Goal: Task Accomplishment & Management: Use online tool/utility

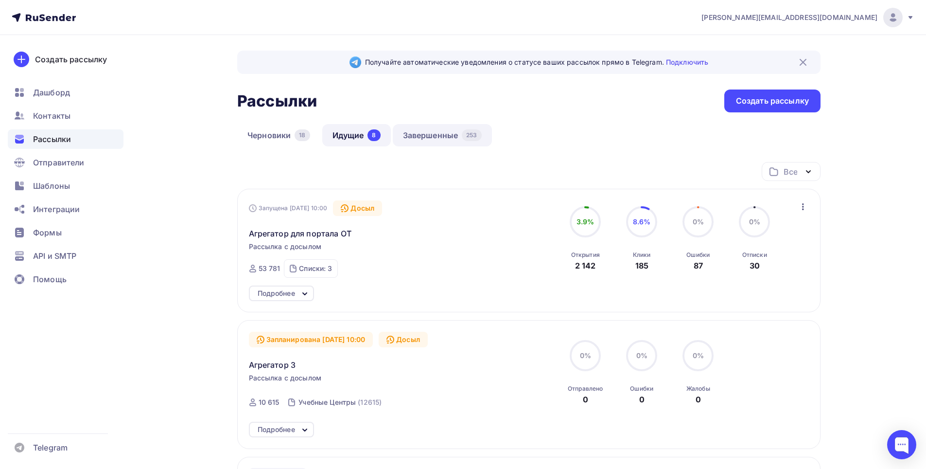
click at [433, 136] on link "Завершенные 253" at bounding box center [442, 135] width 99 height 22
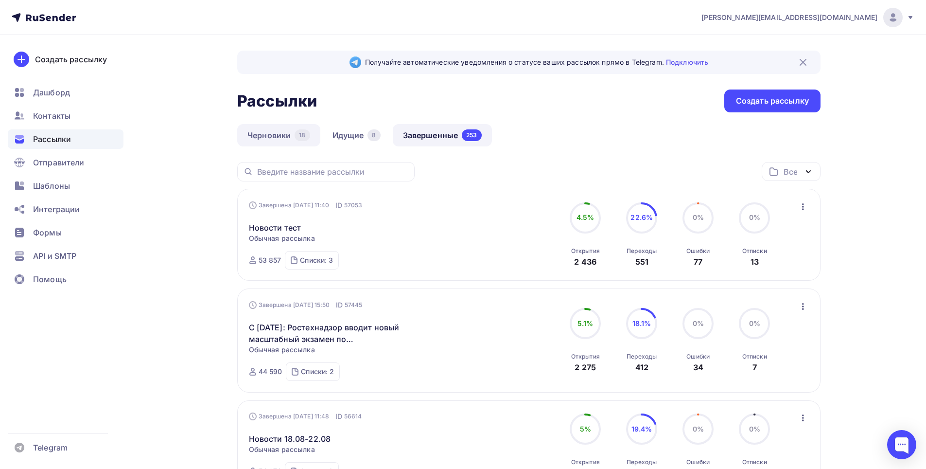
click at [260, 144] on link "Черновики 18" at bounding box center [278, 135] width 83 height 22
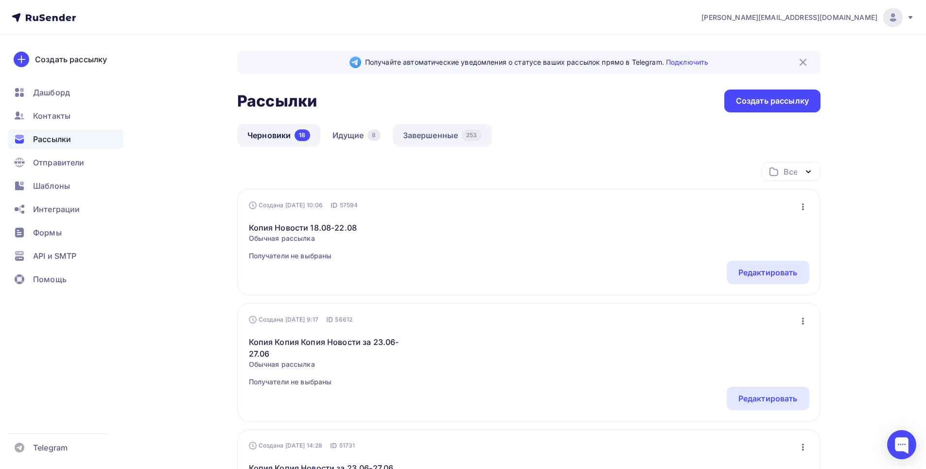
click at [449, 133] on link "Завершенные 253" at bounding box center [442, 135] width 99 height 22
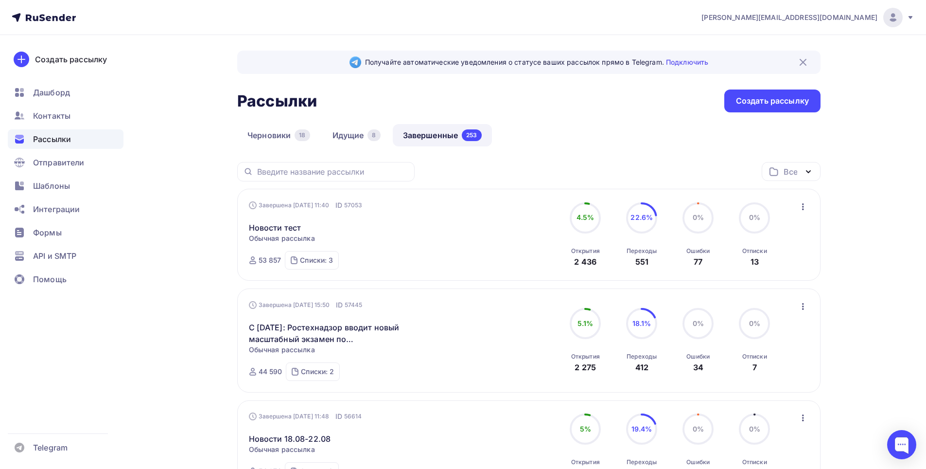
click at [803, 207] on icon "button" at bounding box center [803, 206] width 2 height 7
click at [781, 270] on div "Копировать в новую" at bounding box center [759, 271] width 100 height 12
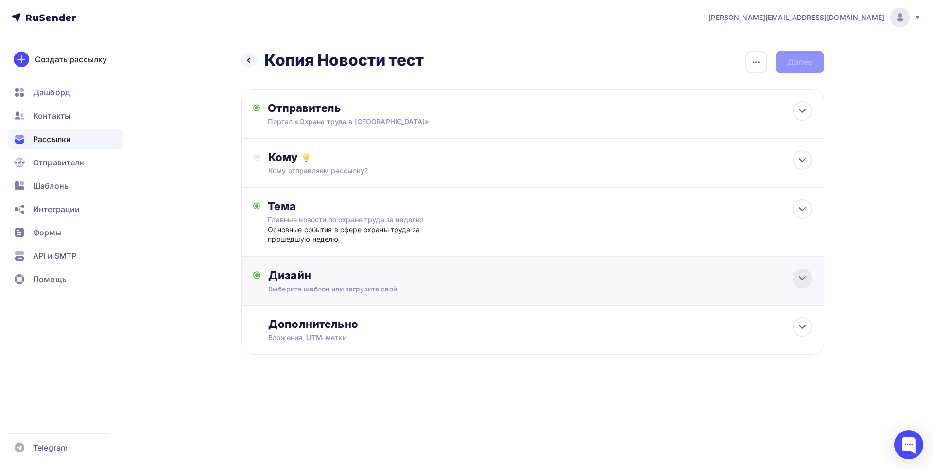
click at [804, 277] on icon at bounding box center [803, 278] width 12 height 12
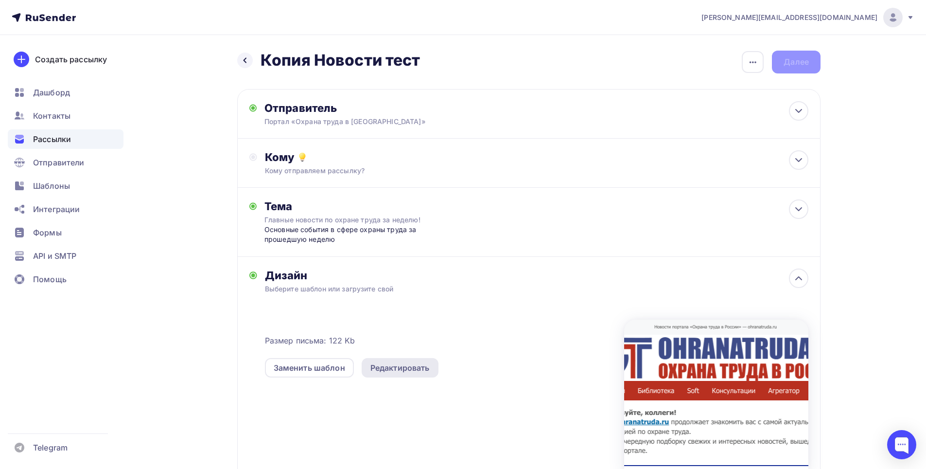
click at [394, 367] on div "Редактировать" at bounding box center [399, 368] width 59 height 12
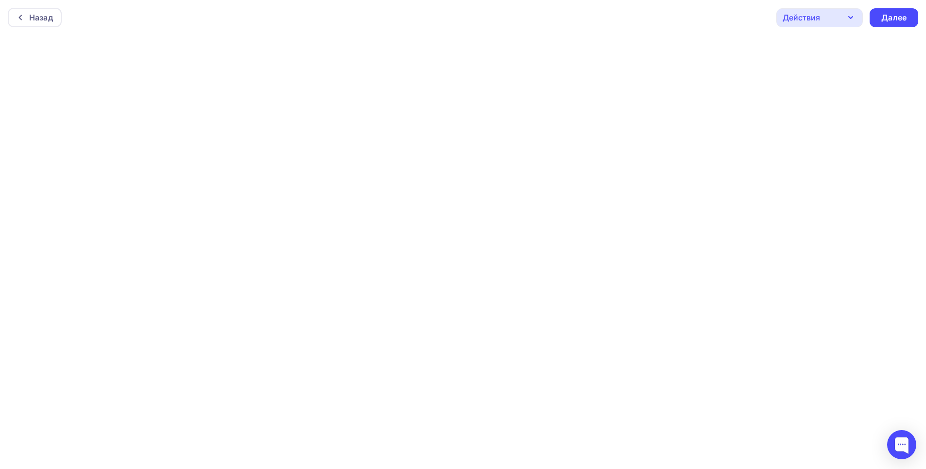
scroll to position [2, 0]
